Goal: Task Accomplishment & Management: Manage account settings

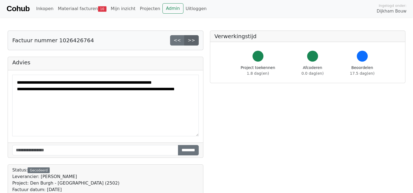
click at [192, 40] on link ">>" at bounding box center [191, 40] width 14 height 10
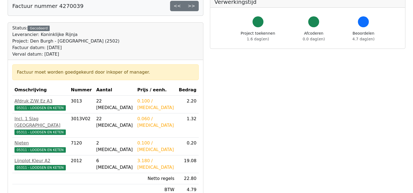
scroll to position [109, 0]
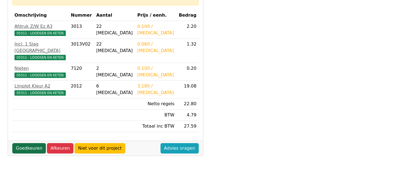
click at [24, 143] on link "Goedkeuren" at bounding box center [29, 148] width 34 height 10
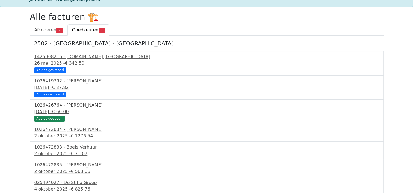
scroll to position [27, 0]
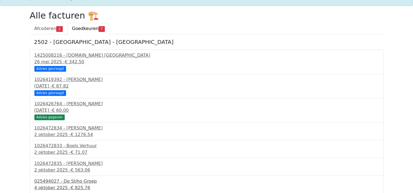
click at [71, 183] on div "025494027 - De Stiho Groep" at bounding box center [206, 181] width 345 height 7
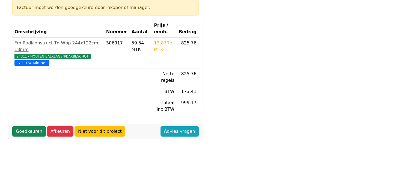
scroll to position [82, 0]
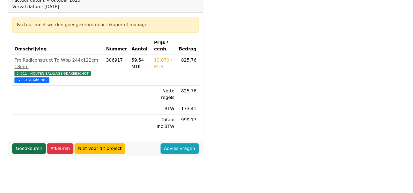
click at [22, 144] on link "Goedkeuren" at bounding box center [29, 149] width 34 height 10
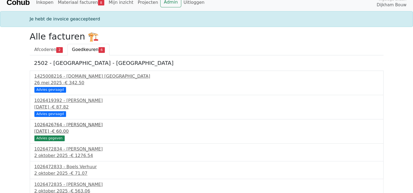
scroll to position [10, 0]
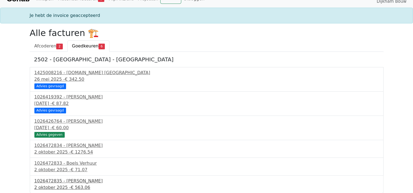
click at [75, 183] on div "1026472835 - Boels Verhuur" at bounding box center [206, 181] width 345 height 7
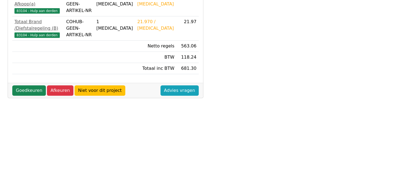
scroll to position [211, 0]
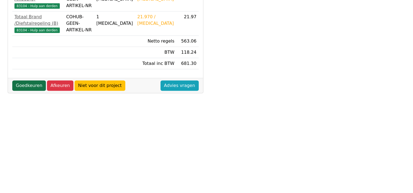
click at [24, 81] on link "Goedkeuren" at bounding box center [29, 86] width 34 height 10
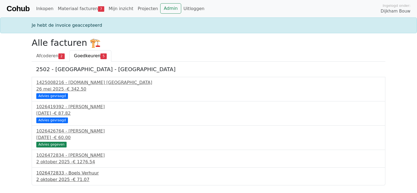
click at [57, 175] on div "1026472833 - Boels Verhuur" at bounding box center [208, 173] width 345 height 7
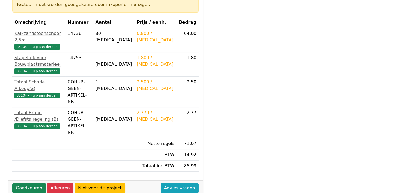
scroll to position [109, 0]
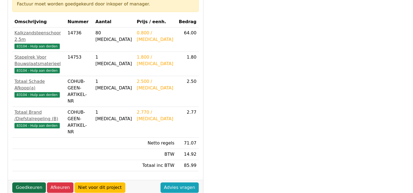
click at [27, 183] on link "Goedkeuren" at bounding box center [29, 188] width 34 height 10
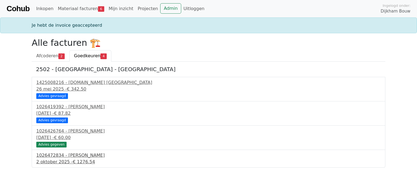
click at [61, 159] on div "2 oktober 2025 - € 1276.54" at bounding box center [208, 162] width 345 height 7
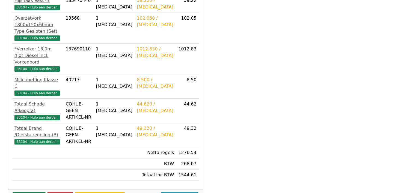
scroll to position [164, 0]
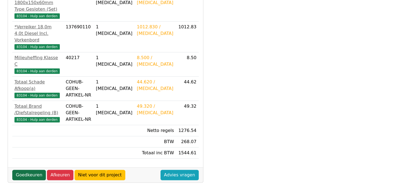
click at [25, 170] on link "Goedkeuren" at bounding box center [29, 175] width 34 height 10
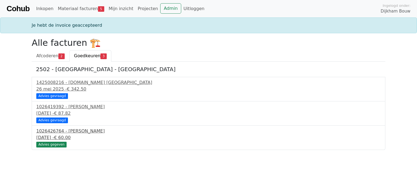
click at [48, 145] on div "Advies gegeven" at bounding box center [51, 144] width 30 height 5
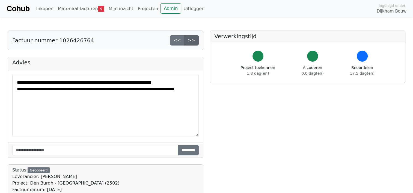
click at [194, 40] on link ">>" at bounding box center [191, 40] width 14 height 10
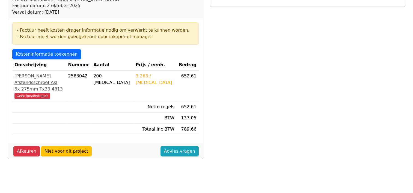
scroll to position [82, 0]
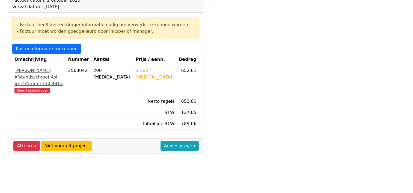
click at [64, 87] on div "Geen kostendrager" at bounding box center [38, 90] width 49 height 7
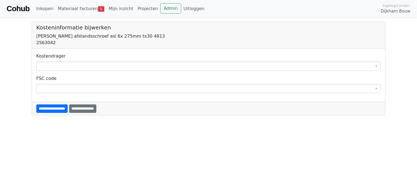
click at [73, 65] on span at bounding box center [208, 66] width 345 height 9
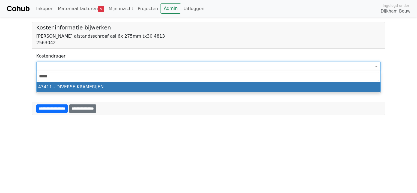
type input "*****"
select select "****"
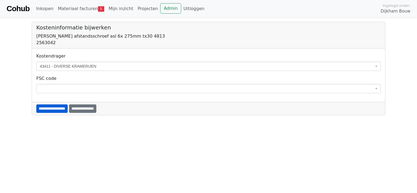
click at [61, 109] on input "**********" at bounding box center [51, 109] width 31 height 8
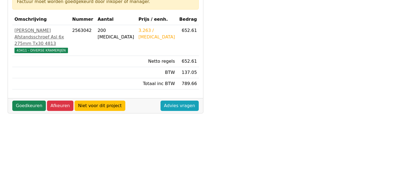
scroll to position [109, 0]
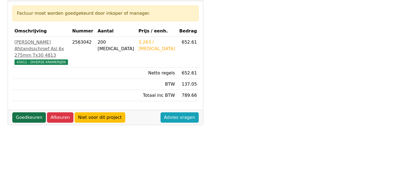
click at [22, 116] on link "Goedkeuren" at bounding box center [29, 117] width 34 height 10
